Goal: Find contact information: Find contact information

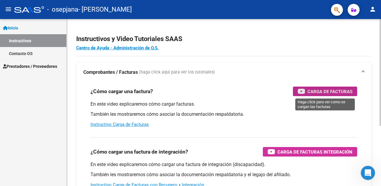
click at [323, 91] on span "Carga de Facturas" at bounding box center [329, 91] width 45 height 7
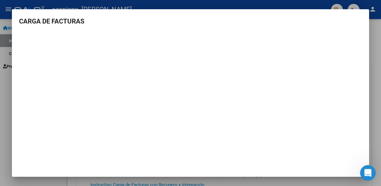
click at [365, 173] on icon "Abrir Intercom Messenger" at bounding box center [367, 172] width 10 height 10
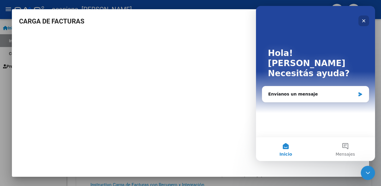
click at [367, 18] on div "Cerrar" at bounding box center [363, 20] width 11 height 11
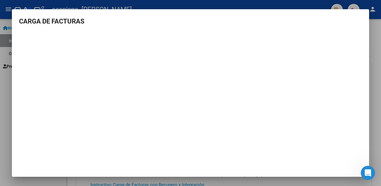
drag, startPoint x: 34, startPoint y: 18, endPoint x: 373, endPoint y: 41, distance: 339.9
click at [92, 23] on h3 "CARGA DE FACTURAS" at bounding box center [190, 21] width 343 height 10
click at [359, 15] on mat-dialog-container "CARGA DE FACTURAS" at bounding box center [190, 93] width 357 height 168
click at [349, 15] on mat-dialog-container "CARGA DE FACTURAS" at bounding box center [190, 93] width 357 height 168
drag, startPoint x: 344, startPoint y: 18, endPoint x: 204, endPoint y: 25, distance: 140.0
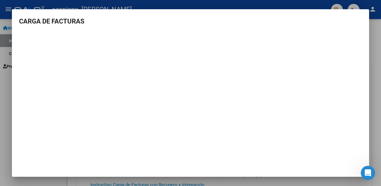
click at [205, 26] on h3 "CARGA DE FACTURAS" at bounding box center [190, 21] width 343 height 10
click at [87, 2] on div at bounding box center [190, 93] width 381 height 186
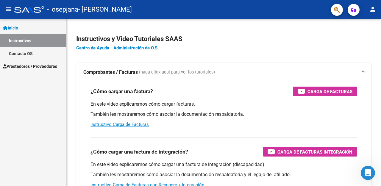
click at [51, 65] on span "Prestadores / Proveedores" at bounding box center [30, 66] width 54 height 7
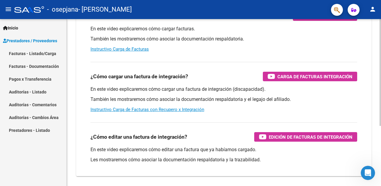
scroll to position [89, 0]
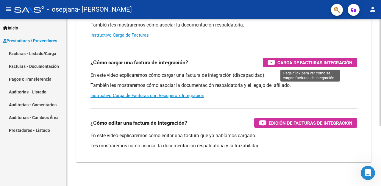
click at [290, 63] on span "Carga de Facturas Integración" at bounding box center [314, 62] width 75 height 7
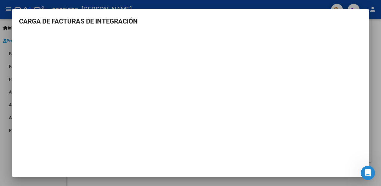
click at [315, 20] on h3 "CARGA DE FACTURAS DE INTEGRACIÓN" at bounding box center [190, 21] width 343 height 10
click at [152, 29] on mat-dialog-content "CARGA DE FACTURAS DE INTEGRACIÓN" at bounding box center [190, 86] width 357 height 140
click at [309, 3] on div at bounding box center [190, 93] width 381 height 186
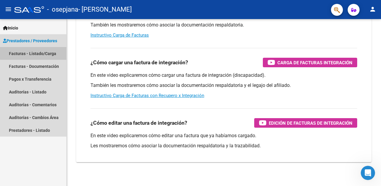
click at [40, 52] on link "Facturas - Listado/Carga" at bounding box center [33, 53] width 66 height 13
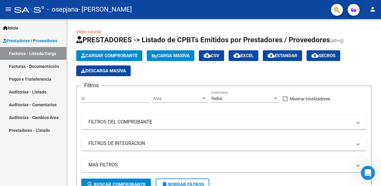
click at [40, 65] on link "Facturas - Documentación" at bounding box center [33, 66] width 66 height 13
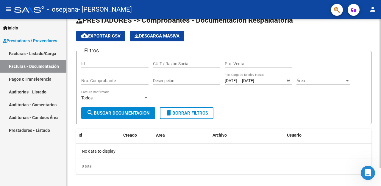
scroll to position [20, 0]
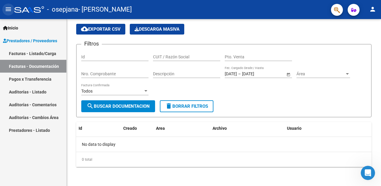
click at [11, 8] on mat-icon "menu" at bounding box center [8, 9] width 7 height 7
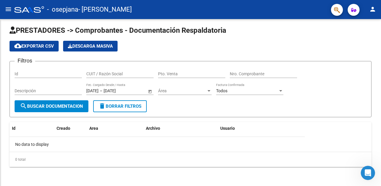
scroll to position [3, 0]
click at [11, 8] on mat-icon "menu" at bounding box center [8, 9] width 7 height 7
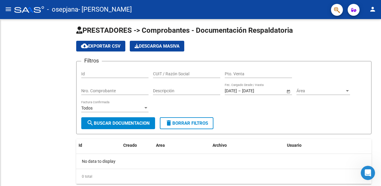
scroll to position [20, 0]
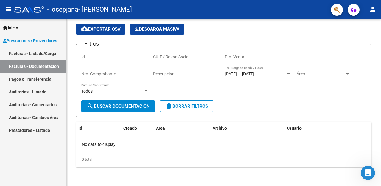
click at [371, 8] on mat-icon "person" at bounding box center [372, 9] width 7 height 7
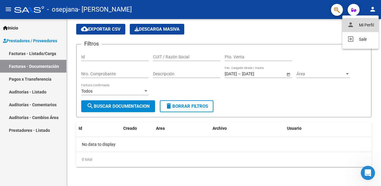
click at [371, 24] on button "person Mi Perfil" at bounding box center [360, 25] width 36 height 14
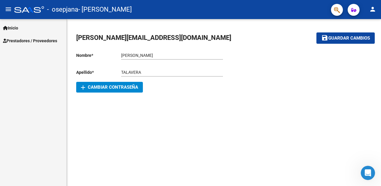
click at [16, 29] on span "Inicio" at bounding box center [10, 28] width 15 height 7
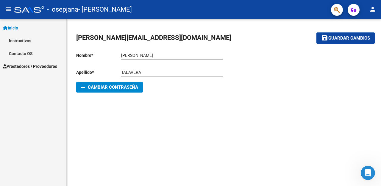
click at [13, 38] on link "Instructivos" at bounding box center [33, 40] width 66 height 13
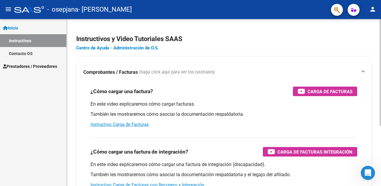
click at [138, 47] on link "Centro de Ayuda - Administración de O.S." at bounding box center [117, 47] width 82 height 5
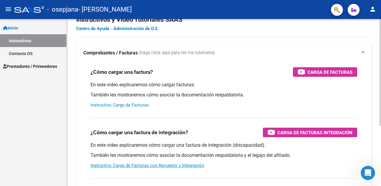
scroll to position [30, 0]
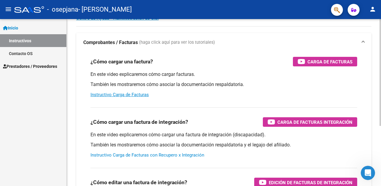
click at [161, 155] on link "Instructivo Carga de Facturas con Recupero x Integración" at bounding box center [147, 154] width 114 height 5
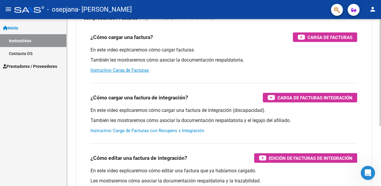
scroll to position [94, 0]
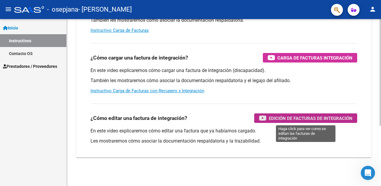
click at [277, 120] on span "Edición de Facturas de integración" at bounding box center [311, 118] width 84 height 7
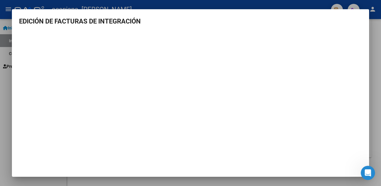
click at [15, 6] on div at bounding box center [190, 93] width 381 height 186
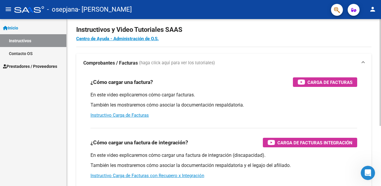
scroll to position [0, 0]
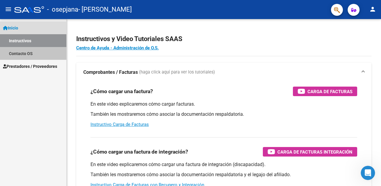
click at [21, 50] on link "Contacto OS" at bounding box center [33, 53] width 66 height 13
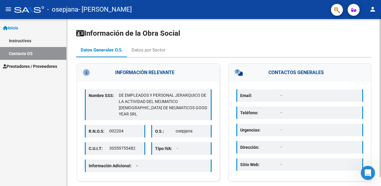
scroll to position [10, 0]
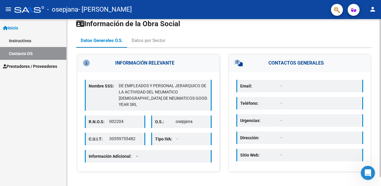
click at [183, 136] on p "-" at bounding box center [192, 139] width 31 height 6
click at [133, 41] on div "Datos por Sector" at bounding box center [149, 40] width 34 height 7
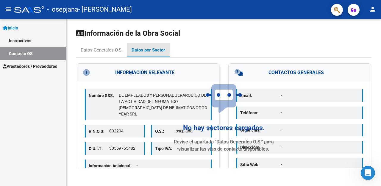
scroll to position [0, 0]
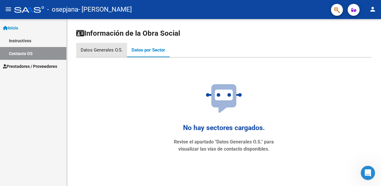
click at [98, 52] on div "Datos Generales O.S." at bounding box center [102, 50] width 42 height 7
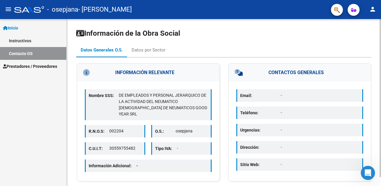
click at [151, 73] on h3 "INFORMACIÓN RELEVANTE" at bounding box center [148, 73] width 142 height 18
click at [30, 54] on link "Contacto OS" at bounding box center [33, 53] width 66 height 13
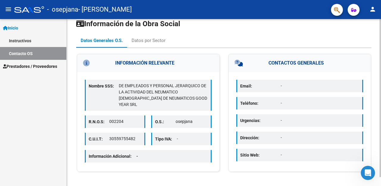
click at [176, 136] on p "Tipo IVA:" at bounding box center [166, 139] width 22 height 7
click at [265, 85] on p "Email:" at bounding box center [260, 86] width 40 height 7
click at [244, 87] on p "Email:" at bounding box center [260, 86] width 40 height 7
click at [237, 62] on icon at bounding box center [247, 63] width 27 height 7
click at [86, 62] on icon at bounding box center [95, 63] width 25 height 7
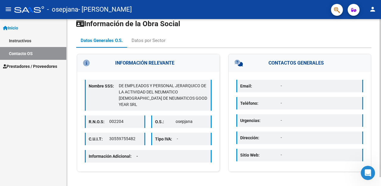
drag, startPoint x: 143, startPoint y: 60, endPoint x: 134, endPoint y: 76, distance: 18.2
click at [143, 62] on h3 "INFORMACIÓN RELEVANTE" at bounding box center [148, 63] width 142 height 18
click at [126, 108] on div "Nombre SSS: DE EMPLEADOS Y PERSONAL JERARQUICO DE LA ACTIVIDAD DEL NEUMATICO [D…" at bounding box center [148, 121] width 142 height 99
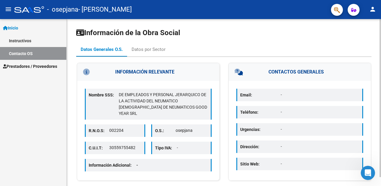
scroll to position [0, 0]
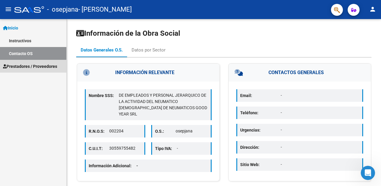
click at [30, 68] on span "Prestadores / Proveedores" at bounding box center [30, 66] width 54 height 7
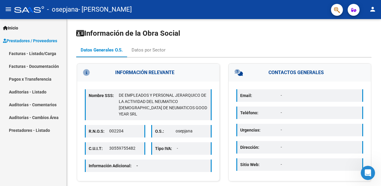
click at [35, 66] on link "Facturas - Documentación" at bounding box center [33, 66] width 66 height 13
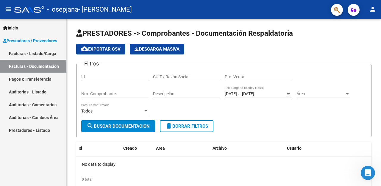
click at [33, 54] on link "Facturas - Listado/Carga" at bounding box center [33, 53] width 66 height 13
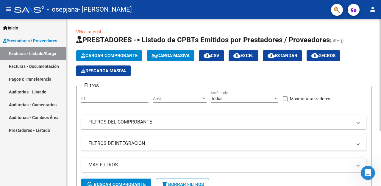
click at [120, 98] on input "Id" at bounding box center [114, 98] width 67 height 5
click at [206, 110] on div "Filtros Id Area Area Todos Confirmado Mostrar totalizadores FILTROS DEL COMPROB…" at bounding box center [223, 135] width 285 height 88
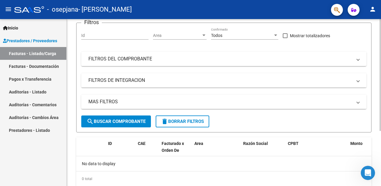
scroll to position [53, 0]
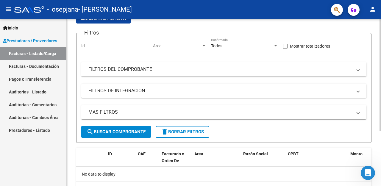
click at [359, 71] on mat-expansion-panel-header "FILTROS DEL COMPROBANTE" at bounding box center [223, 69] width 285 height 14
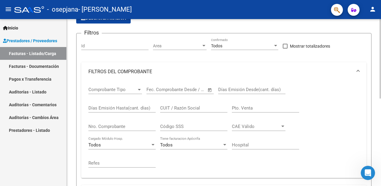
click at [359, 71] on span at bounding box center [358, 71] width 2 height 7
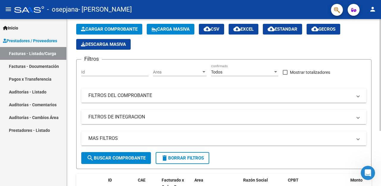
scroll to position [0, 0]
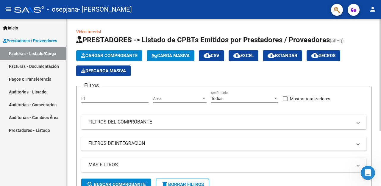
click at [83, 30] on link "Video tutorial" at bounding box center [88, 31] width 25 height 5
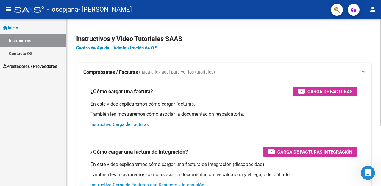
click at [88, 48] on link "Centro de Ayuda - Administración de O.S." at bounding box center [117, 47] width 82 height 5
click at [355, 11] on icon "button" at bounding box center [353, 10] width 5 height 4
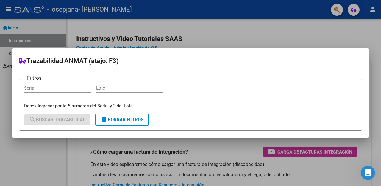
click at [334, 10] on div at bounding box center [190, 93] width 381 height 186
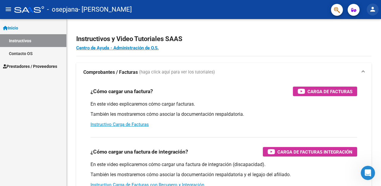
click at [374, 9] on mat-icon "person" at bounding box center [372, 9] width 7 height 7
click at [259, 62] on div at bounding box center [190, 93] width 381 height 186
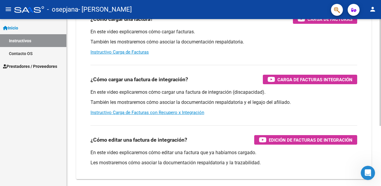
scroll to position [94, 0]
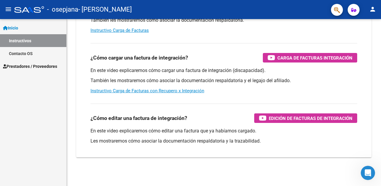
click at [18, 54] on link "Contacto OS" at bounding box center [33, 53] width 66 height 13
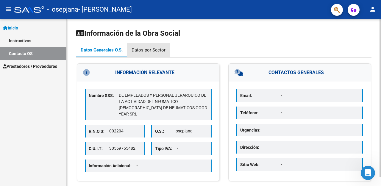
click at [159, 51] on div "Datos por Sector" at bounding box center [149, 50] width 34 height 7
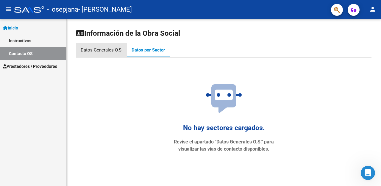
click at [108, 52] on div "Datos Generales O.S." at bounding box center [102, 50] width 42 height 7
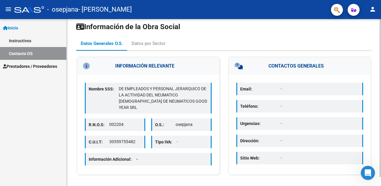
scroll to position [10, 0]
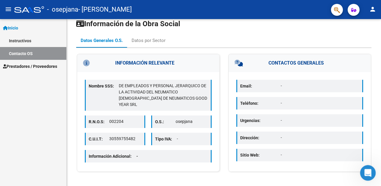
click at [369, 170] on icon "Abrir Intercom Messenger" at bounding box center [367, 172] width 10 height 10
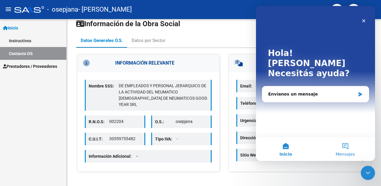
click at [347, 148] on button "Mensajes" at bounding box center [345, 149] width 60 height 24
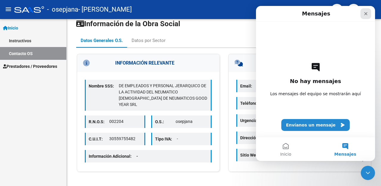
click at [366, 13] on icon "Cerrar" at bounding box center [365, 13] width 3 height 3
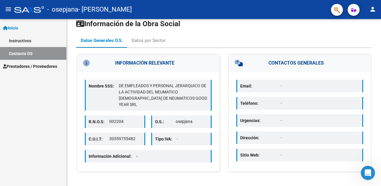
click at [15, 66] on span "Prestadores / Proveedores" at bounding box center [30, 66] width 54 height 7
click at [15, 64] on span "Prestadores / Proveedores" at bounding box center [30, 66] width 54 height 7
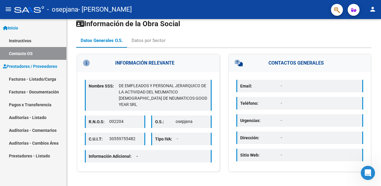
click at [42, 130] on link "Auditorías - Comentarios" at bounding box center [33, 130] width 66 height 13
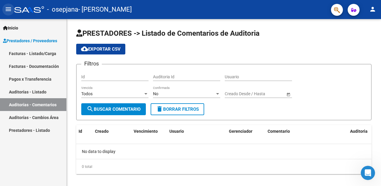
click at [9, 10] on mat-icon "menu" at bounding box center [8, 9] width 7 height 7
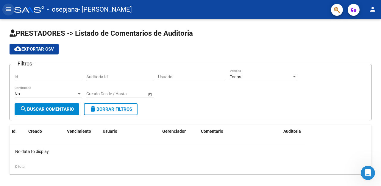
click at [9, 10] on mat-icon "menu" at bounding box center [8, 9] width 7 height 7
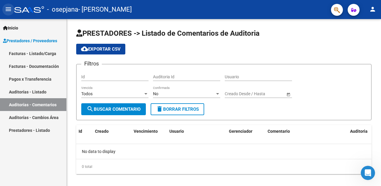
click at [9, 10] on mat-icon "menu" at bounding box center [8, 9] width 7 height 7
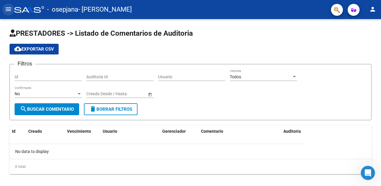
click at [9, 10] on mat-icon "menu" at bounding box center [8, 9] width 7 height 7
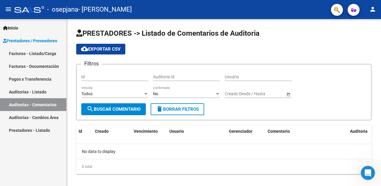
click at [356, 12] on button "button" at bounding box center [354, 10] width 12 height 12
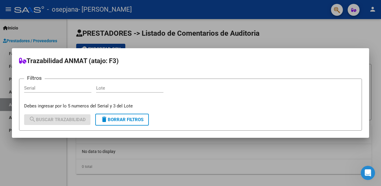
click at [356, 12] on div at bounding box center [190, 93] width 381 height 186
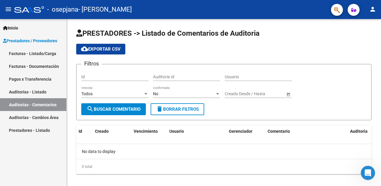
click at [370, 12] on mat-icon "person" at bounding box center [372, 9] width 7 height 7
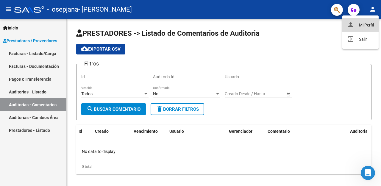
click at [367, 23] on button "person Mi Perfil" at bounding box center [360, 25] width 36 height 14
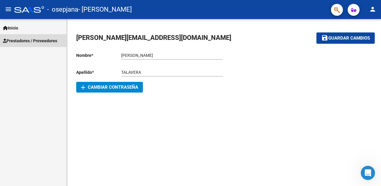
click at [44, 40] on span "Prestadores / Proveedores" at bounding box center [30, 40] width 54 height 7
click at [16, 28] on span "Inicio" at bounding box center [10, 28] width 15 height 7
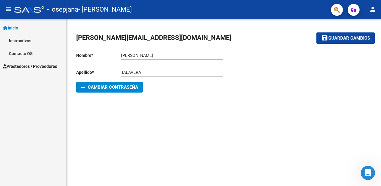
click at [14, 29] on span "Inicio" at bounding box center [10, 28] width 15 height 7
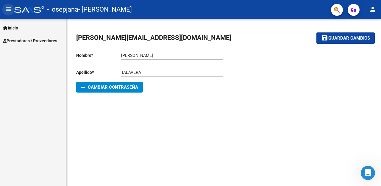
click at [7, 6] on mat-icon "menu" at bounding box center [8, 9] width 7 height 7
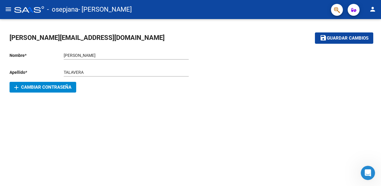
click at [7, 6] on mat-icon "menu" at bounding box center [8, 9] width 7 height 7
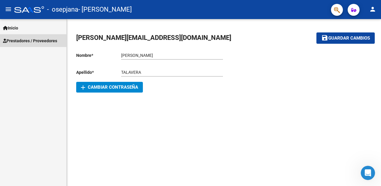
click at [48, 42] on span "Prestadores / Proveedores" at bounding box center [30, 40] width 54 height 7
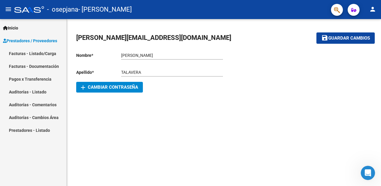
click at [47, 68] on link "Facturas - Documentación" at bounding box center [33, 66] width 66 height 13
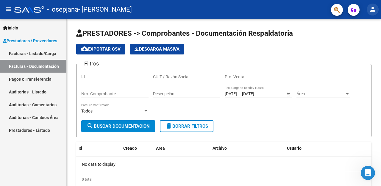
click at [375, 9] on mat-icon "person" at bounding box center [372, 9] width 7 height 7
click at [335, 7] on div at bounding box center [190, 93] width 381 height 186
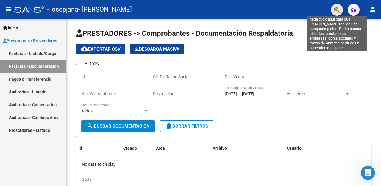
click at [339, 10] on icon "button" at bounding box center [337, 10] width 6 height 7
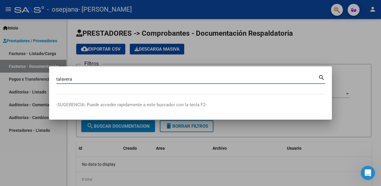
type input "talavera"
click at [324, 77] on mat-icon "search" at bounding box center [321, 76] width 7 height 7
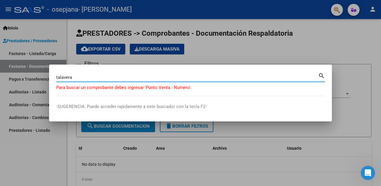
click at [324, 77] on mat-icon "search" at bounding box center [321, 75] width 7 height 7
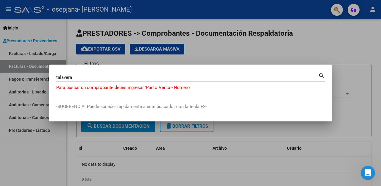
click at [311, 41] on div at bounding box center [190, 93] width 381 height 186
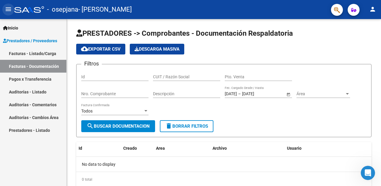
click at [8, 8] on mat-icon "menu" at bounding box center [8, 9] width 7 height 7
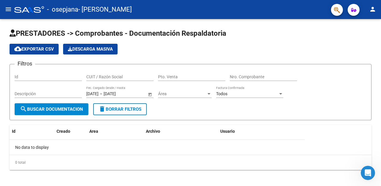
click at [11, 10] on mat-icon "menu" at bounding box center [8, 9] width 7 height 7
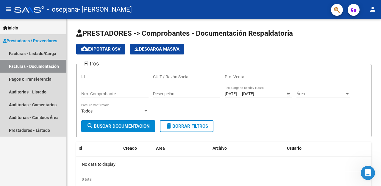
click at [36, 41] on span "Prestadores / Proveedores" at bounding box center [30, 40] width 54 height 7
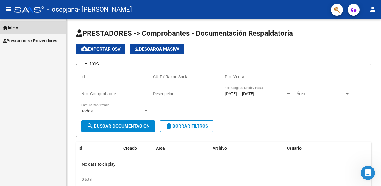
click at [37, 29] on link "Inicio" at bounding box center [33, 27] width 66 height 13
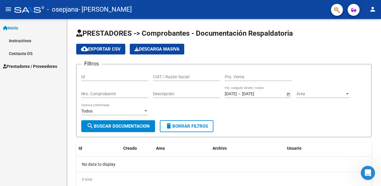
click at [28, 54] on link "Contacto OS" at bounding box center [33, 53] width 66 height 13
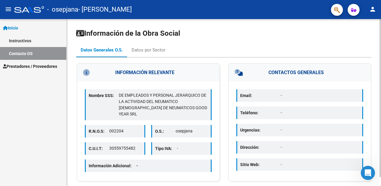
click at [85, 73] on icon at bounding box center [95, 72] width 25 height 7
click at [238, 73] on icon at bounding box center [247, 72] width 27 height 7
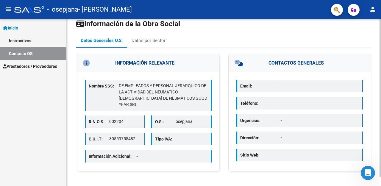
click at [211, 118] on div "O.S.: osepjana" at bounding box center [181, 121] width 60 height 12
click at [145, 41] on div "Datos por Sector" at bounding box center [149, 40] width 34 height 7
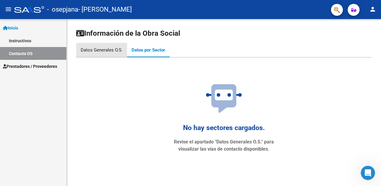
click at [91, 49] on div "Datos Generales O.S." at bounding box center [102, 50] width 42 height 7
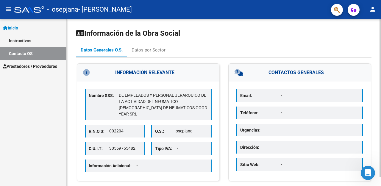
click at [121, 162] on p "Información Adicional: -" at bounding box center [116, 165] width 54 height 7
click at [140, 131] on div "R.N.O.S: 002204" at bounding box center [115, 131] width 60 height 12
drag, startPoint x: 156, startPoint y: 121, endPoint x: 170, endPoint y: 122, distance: 14.6
click at [157, 125] on div "O.S.: osepjana" at bounding box center [181, 131] width 60 height 12
click at [173, 128] on p "O.S.:" at bounding box center [165, 131] width 21 height 7
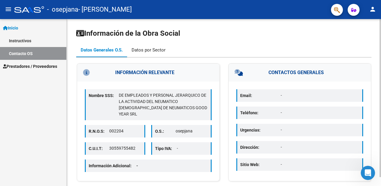
click at [149, 49] on div "Datos por Sector" at bounding box center [149, 50] width 34 height 7
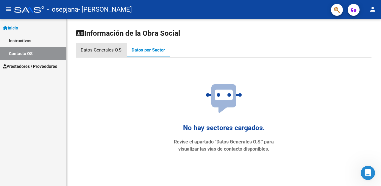
click at [115, 53] on div "Datos Generales O.S." at bounding box center [102, 50] width 42 height 7
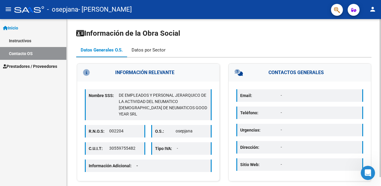
click at [138, 52] on div "Datos por Sector" at bounding box center [149, 50] width 34 height 7
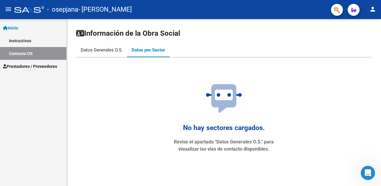
click at [85, 54] on div "Datos Generales O.S." at bounding box center [101, 50] width 51 height 14
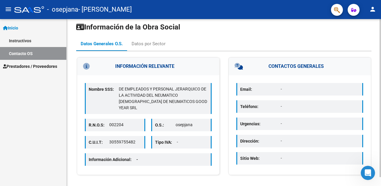
scroll to position [10, 0]
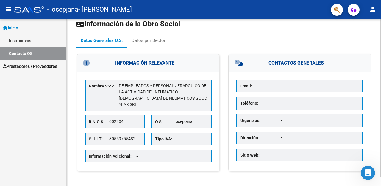
click at [174, 136] on p "Tipo IVA:" at bounding box center [166, 139] width 22 height 7
click at [9, 8] on mat-icon "menu" at bounding box center [8, 9] width 7 height 7
